Goal: Task Accomplishment & Management: Manage account settings

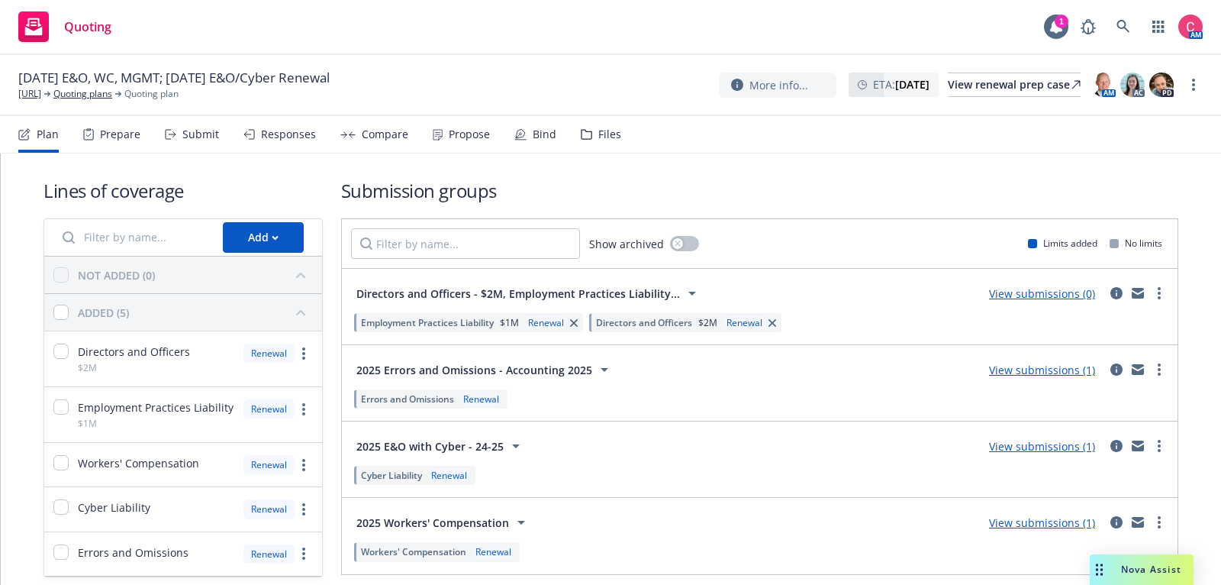
click at [583, 136] on icon at bounding box center [586, 134] width 11 height 11
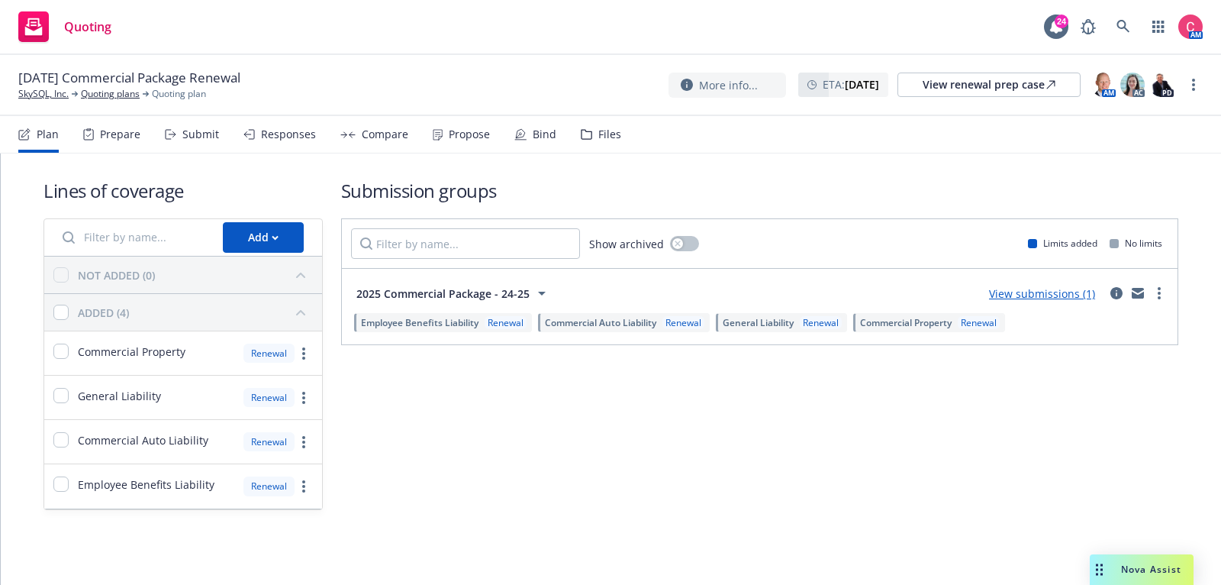
click at [1185, 80] on div "More info... ETA : November 5, 2025 View renewal prep case AM AC PD" at bounding box center [936, 84] width 534 height 27
click at [1192, 84] on circle "more" at bounding box center [1193, 84] width 3 height 3
click at [1112, 247] on link "Archive quoting plan" at bounding box center [1117, 238] width 170 height 31
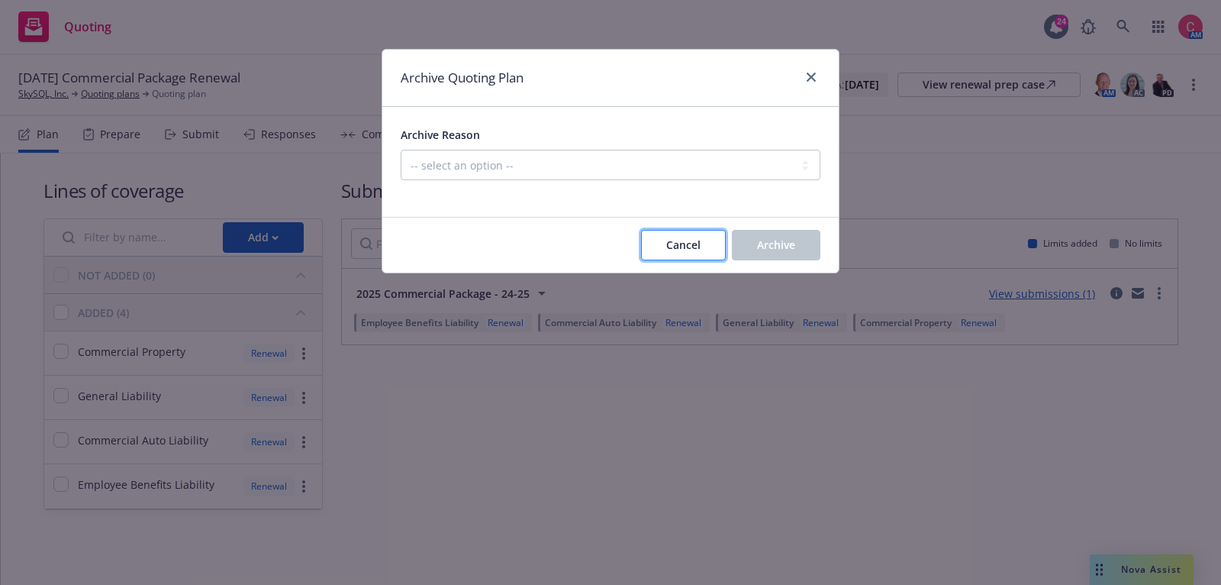
click at [659, 247] on button "Cancel" at bounding box center [683, 245] width 85 height 31
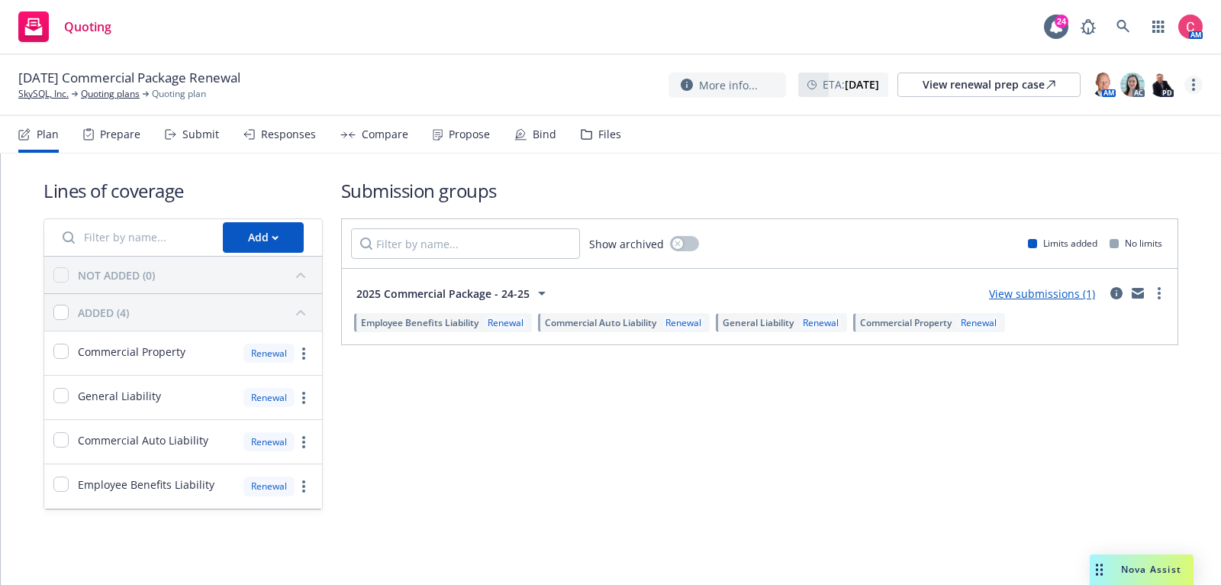
click at [1195, 85] on link "more" at bounding box center [1194, 85] width 18 height 18
click at [1152, 140] on link "Rename quoting plan" at bounding box center [1117, 146] width 170 height 31
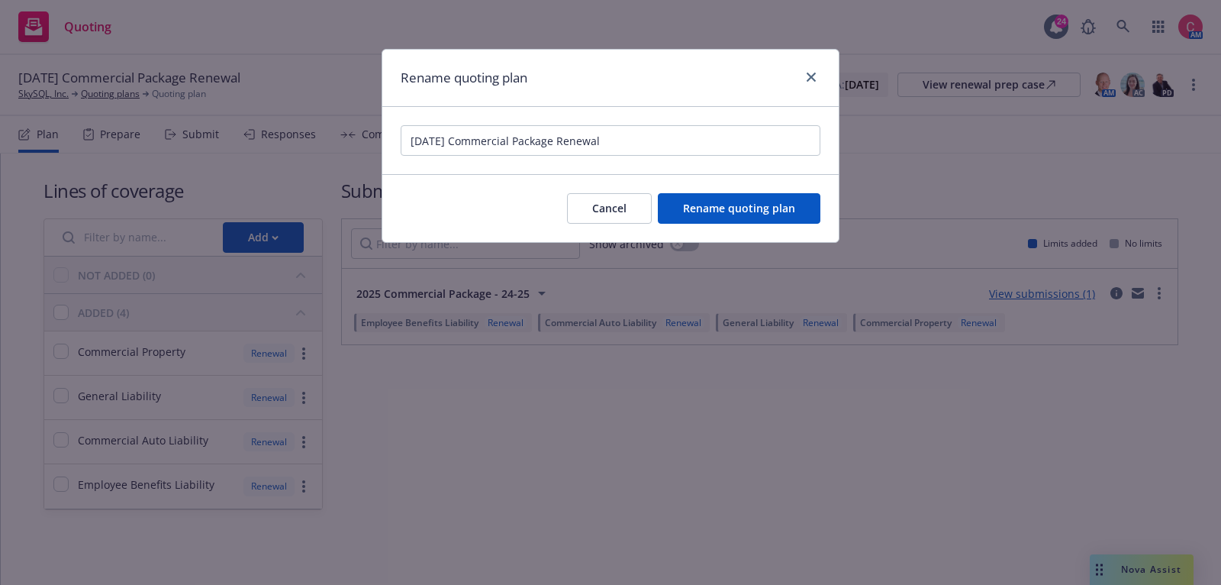
click at [410, 139] on input "11/05/25 Commercial Package Renewal" at bounding box center [611, 140] width 420 height 31
type input "[Acquired] 11/05/25 Commercial Package Renewal"
click at [736, 217] on button "Rename quoting plan" at bounding box center [739, 208] width 163 height 31
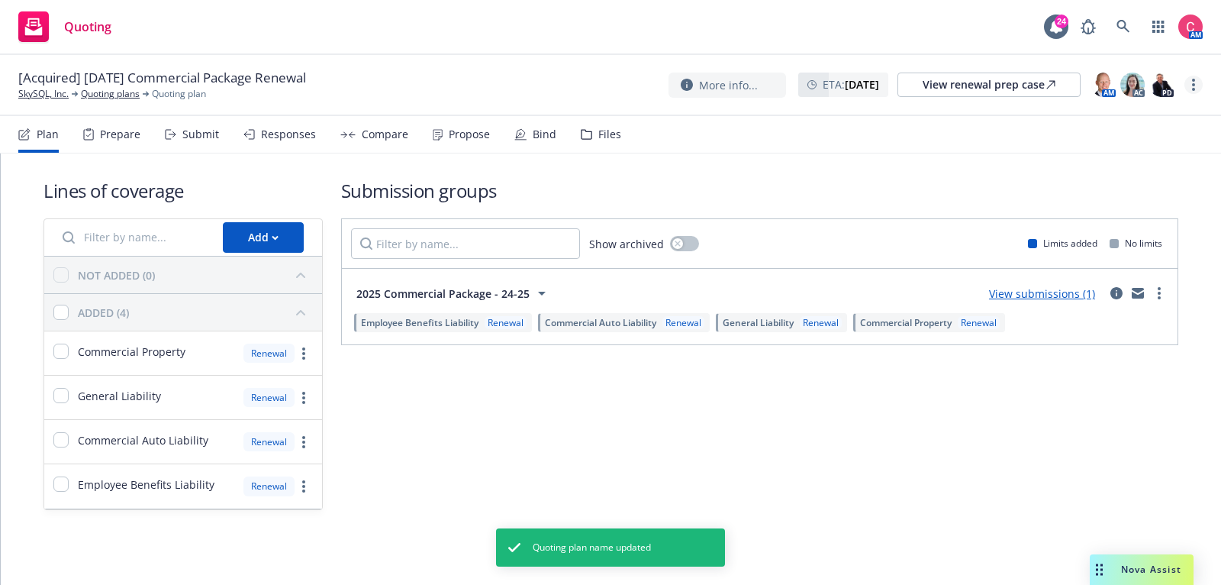
click at [1188, 89] on link "more" at bounding box center [1194, 85] width 18 height 18
click at [1149, 240] on link "Archive quoting plan" at bounding box center [1117, 238] width 170 height 31
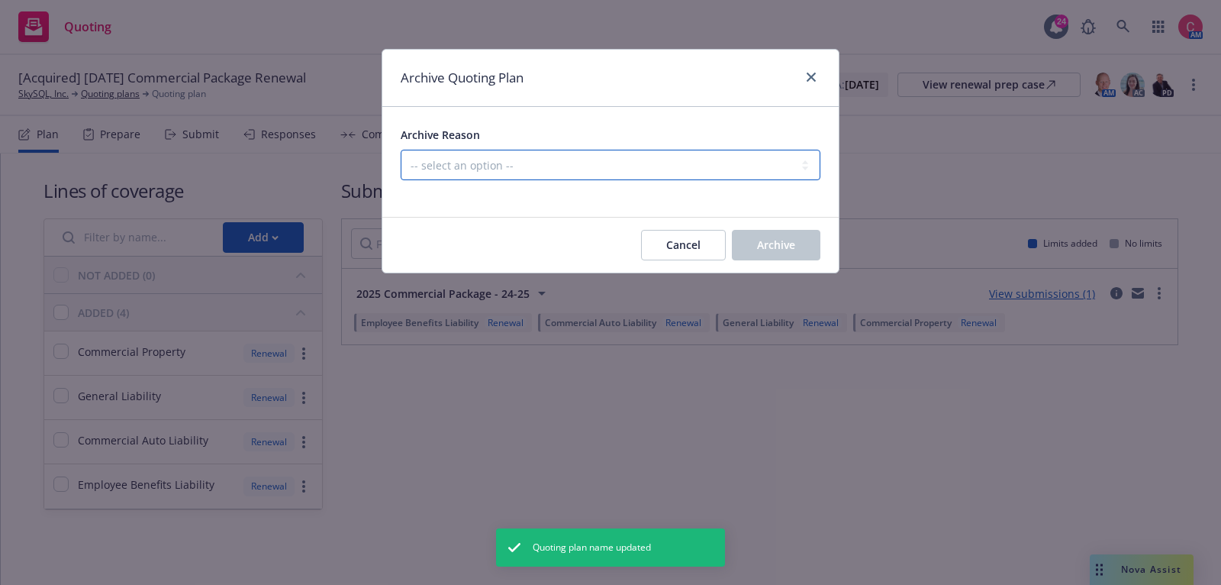
click at [556, 167] on select "-- select an option -- All policies in this renewal plan are auto-renewed Creat…" at bounding box center [611, 165] width 420 height 31
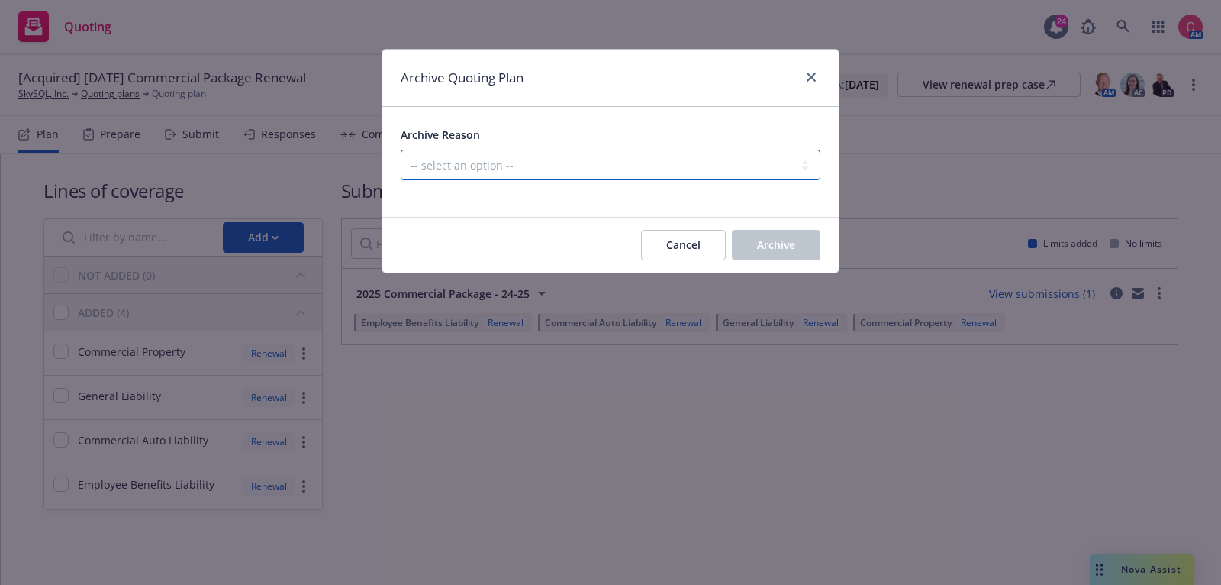
select select "ARCHIVED_RENEWAL_ACCOUNT_CHURNED"
click at [401, 150] on select "-- select an option -- All policies in this renewal plan are auto-renewed Creat…" at bounding box center [611, 165] width 420 height 31
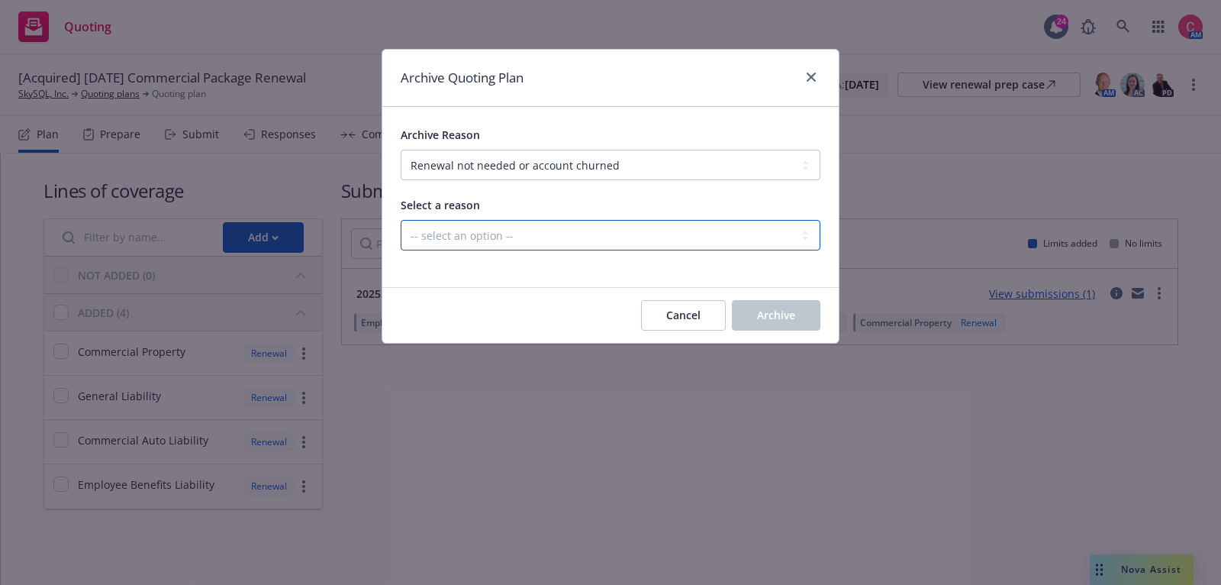
click at [698, 235] on select "-- select an option -- Blocked Client acquired, or no longer in business Client…" at bounding box center [611, 235] width 420 height 31
select select "ARCHIVED_RENEWAL_CLIENT_NO_LONGER_IN_BUSINESS"
click at [401, 220] on select "-- select an option -- Blocked Client acquired, or no longer in business Client…" at bounding box center [611, 235] width 420 height 31
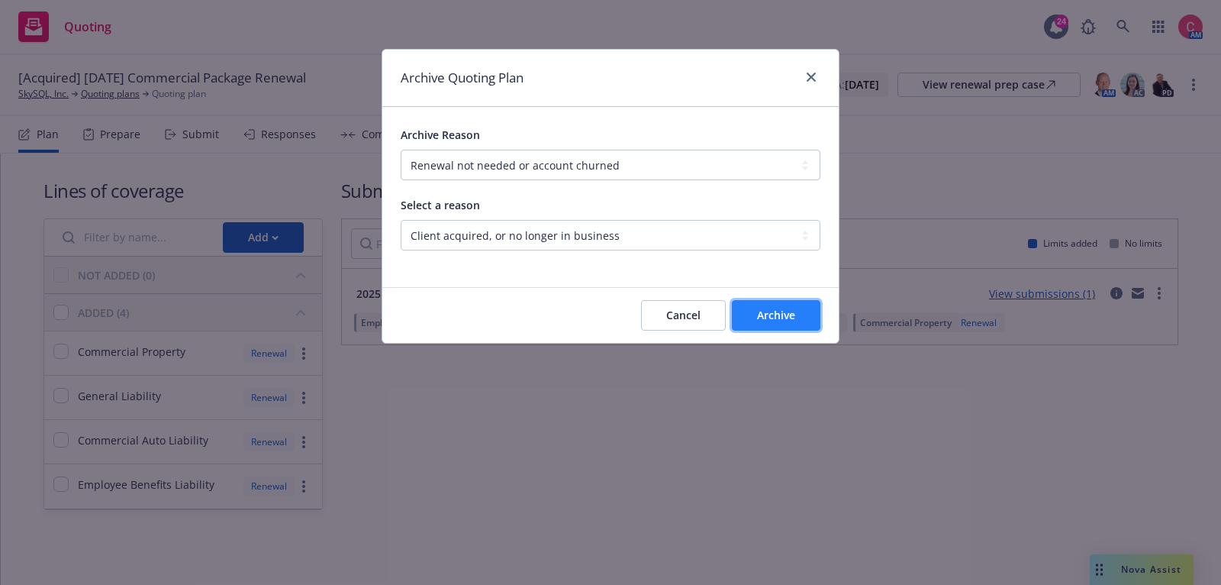
click at [772, 319] on span "Archive" at bounding box center [776, 315] width 38 height 15
